Goal: Task Accomplishment & Management: Use online tool/utility

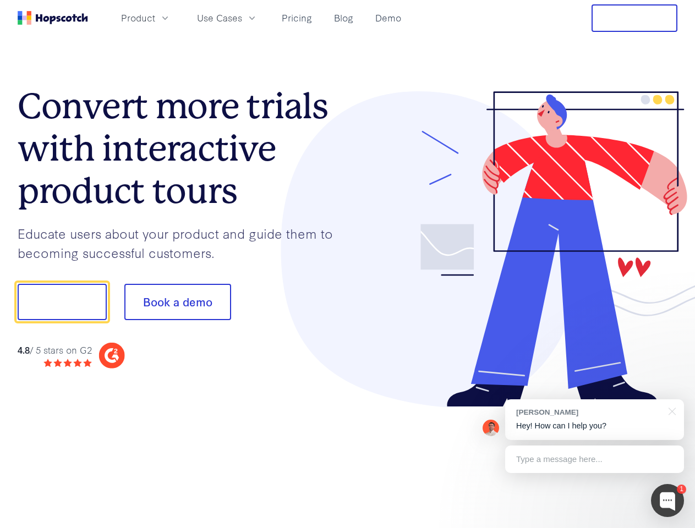
click at [348, 264] on div at bounding box center [513, 249] width 330 height 316
click at [155, 18] on span "Product" at bounding box center [138, 18] width 34 height 14
click at [242, 18] on span "Use Cases" at bounding box center [219, 18] width 45 height 14
click at [634, 18] on button "Free Trial" at bounding box center [634, 18] width 86 height 28
click at [62, 302] on button "Show me!" at bounding box center [62, 302] width 89 height 36
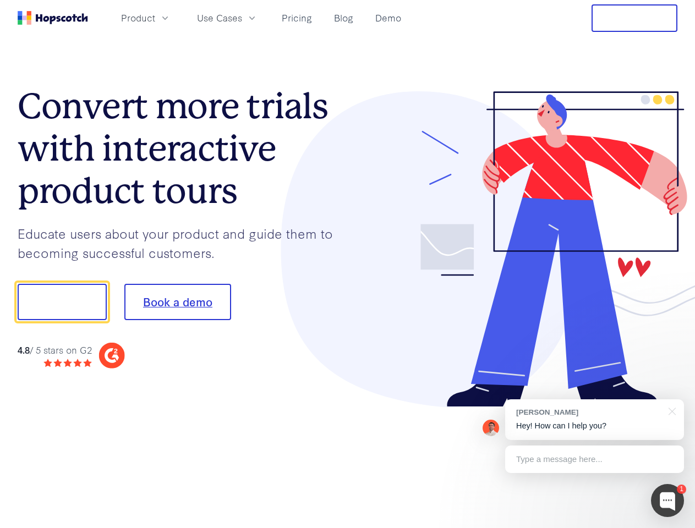
click at [177, 302] on button "Book a demo" at bounding box center [177, 302] width 107 height 36
click at [667, 501] on div at bounding box center [667, 500] width 33 height 33
click at [594, 420] on div "[PERSON_NAME] Hey! How can I help you?" at bounding box center [594, 419] width 179 height 41
click at [670, 410] on div at bounding box center [581, 300] width 206 height 367
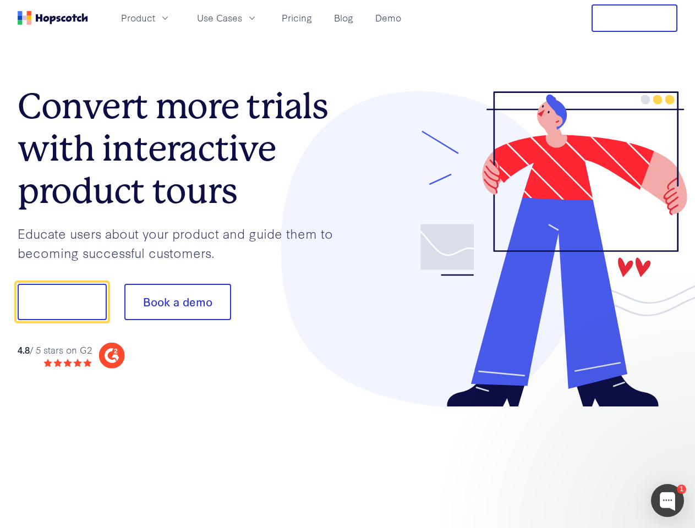
click at [594, 459] on div at bounding box center [581, 375] width 206 height 220
